Goal: Task Accomplishment & Management: Manage account settings

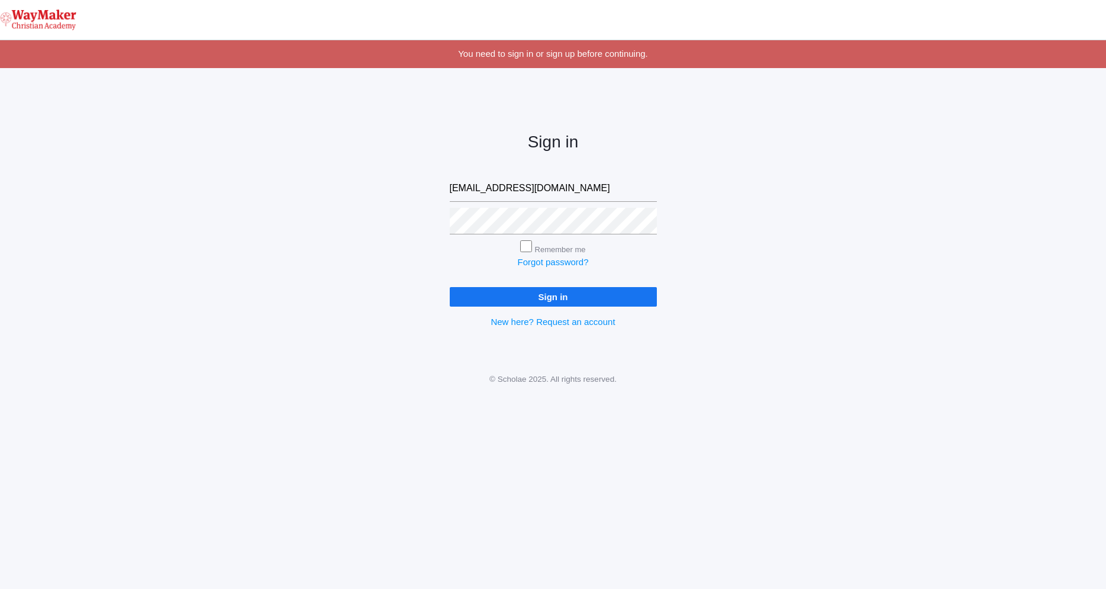
type input "[EMAIL_ADDRESS][DOMAIN_NAME]"
click at [450, 287] on input "Sign in" at bounding box center [553, 297] width 207 height 20
click at [528, 252] on input "Remember me" at bounding box center [526, 246] width 12 height 12
checkbox input "true"
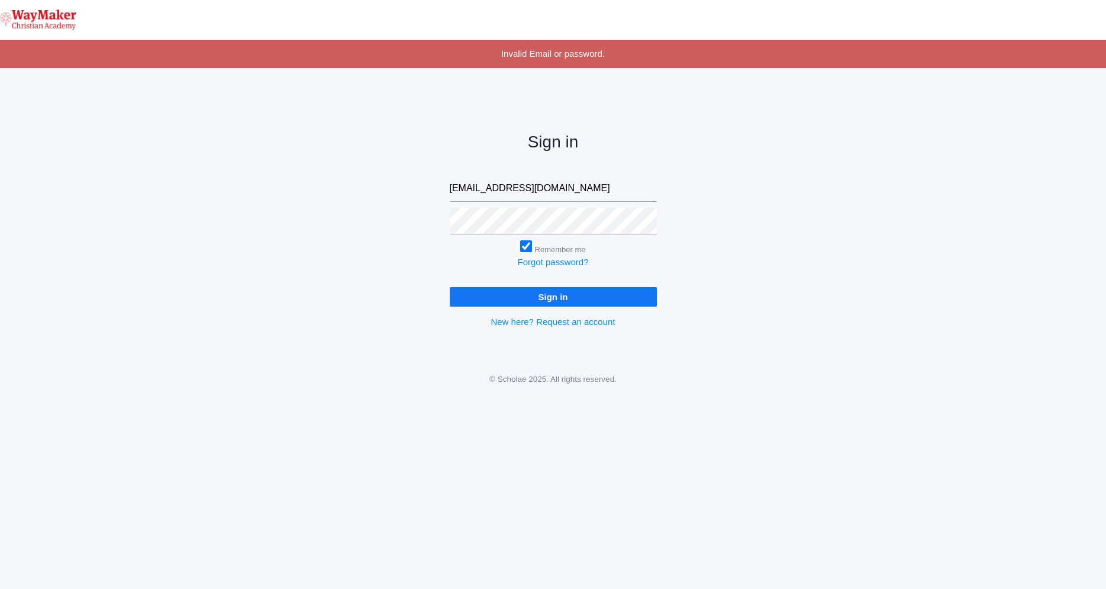
click at [557, 295] on input "Sign in" at bounding box center [553, 297] width 207 height 20
click at [578, 301] on input "Sign in" at bounding box center [553, 297] width 207 height 20
click at [553, 291] on input "Sign in" at bounding box center [553, 297] width 207 height 20
click at [553, 292] on input "Sign in" at bounding box center [553, 297] width 207 height 20
click at [572, 318] on link "New here? Request an account" at bounding box center [553, 322] width 124 height 10
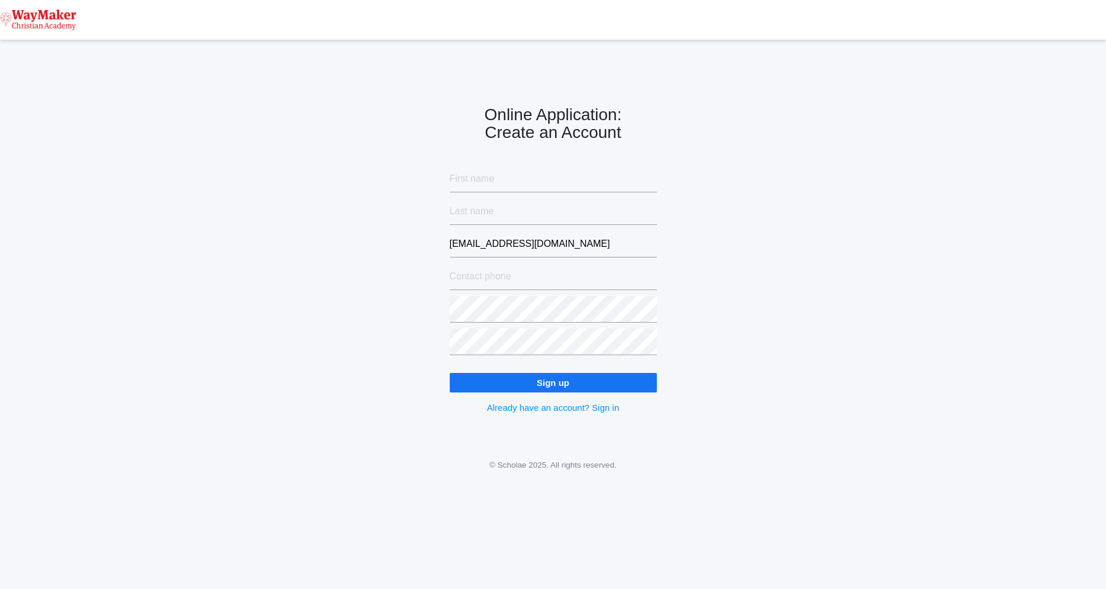
click at [17, 18] on img at bounding box center [38, 19] width 76 height 21
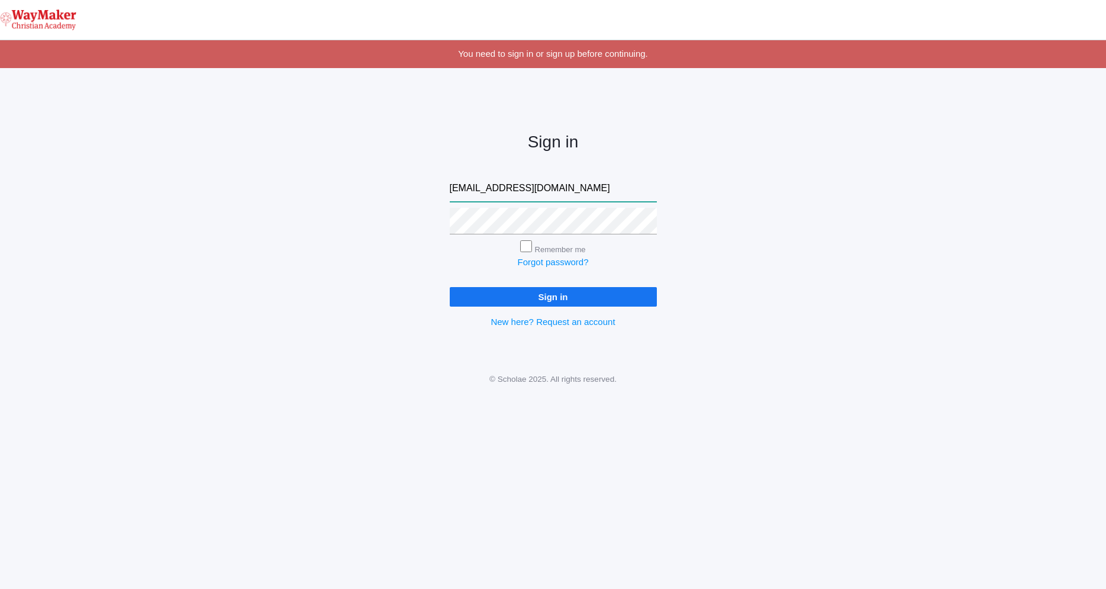
click at [579, 189] on input "[EMAIL_ADDRESS][DOMAIN_NAME]" at bounding box center [553, 188] width 207 height 27
type input "afarnes@waymakerchristian.com"
click at [573, 295] on input "Sign in" at bounding box center [553, 297] width 207 height 20
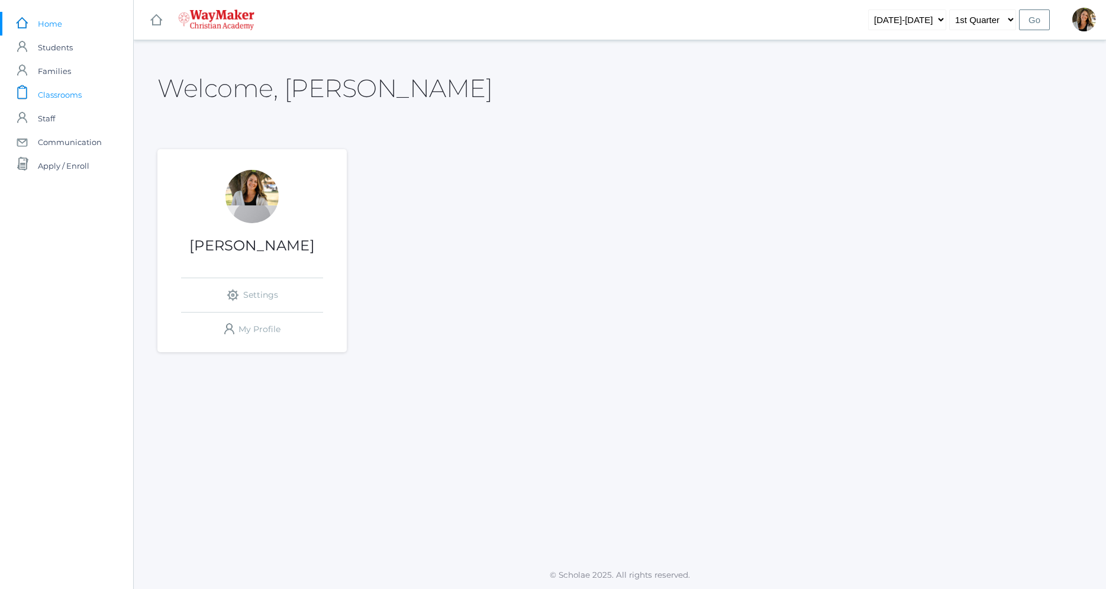
click at [80, 98] on span "Classrooms" at bounding box center [60, 95] width 44 height 24
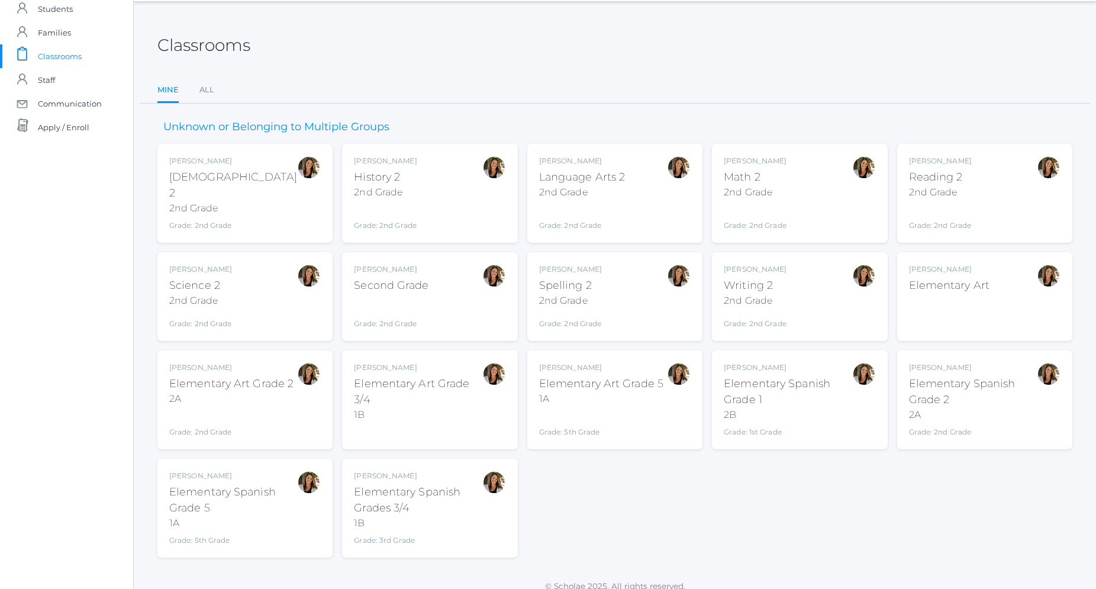
scroll to position [40, 0]
